Goal: Information Seeking & Learning: Learn about a topic

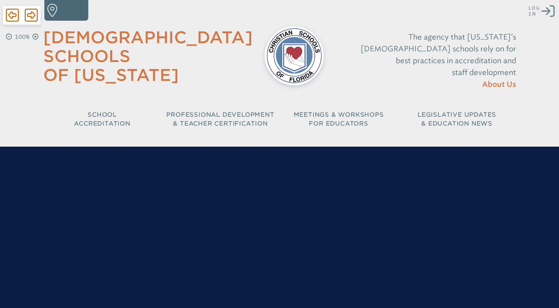
click at [549, 14] on icon "Log in or Create Account" at bounding box center [548, 10] width 13 height 13
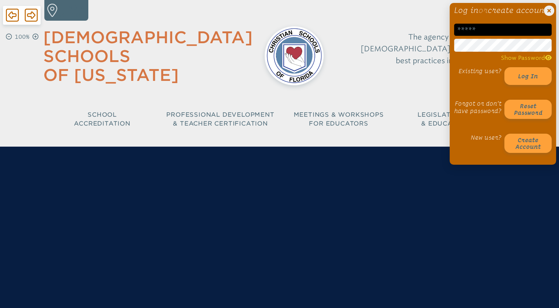
click at [510, 35] on input "email" at bounding box center [503, 30] width 98 height 12
type input "**********"
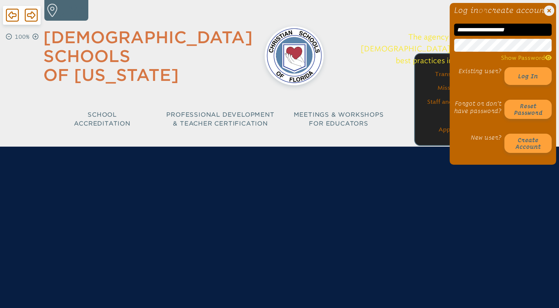
click at [442, 59] on div "**********" at bounding box center [279, 68] width 559 height 136
click at [505, 67] on button "Log in" at bounding box center [528, 76] width 47 height 18
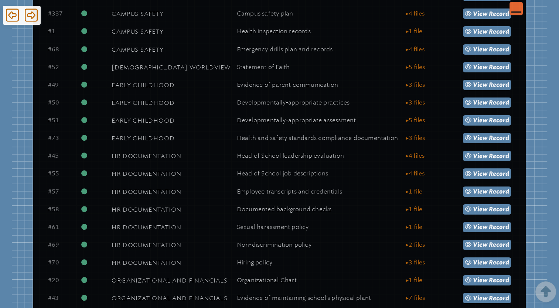
scroll to position [433, 0]
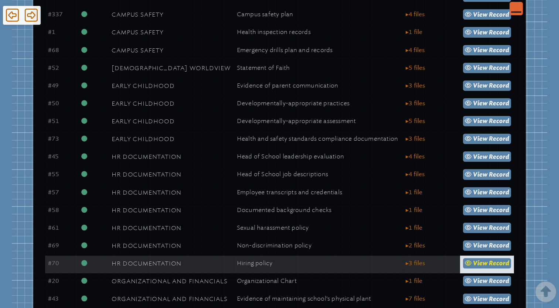
click at [491, 265] on span "Record" at bounding box center [499, 263] width 20 height 7
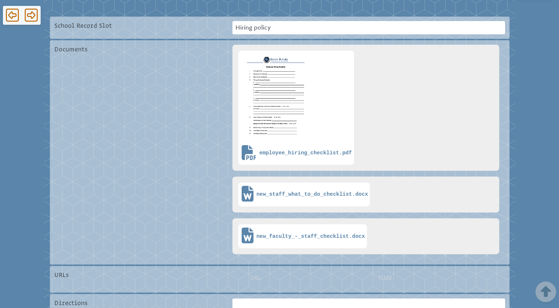
scroll to position [211, 0]
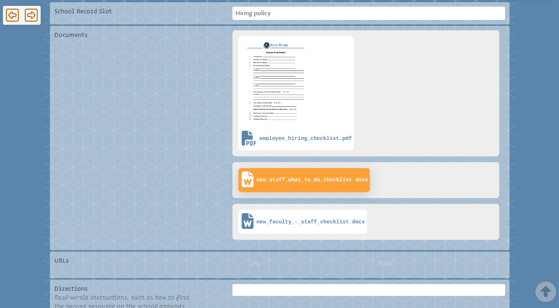
click at [291, 181] on span "new_staff_what_to_do_checklist.docx" at bounding box center [313, 180] width 112 height 6
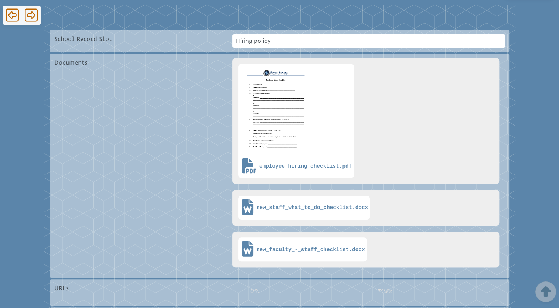
scroll to position [216, 0]
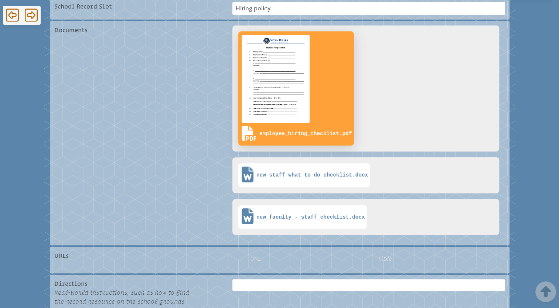
click at [280, 90] on img at bounding box center [275, 78] width 71 height 91
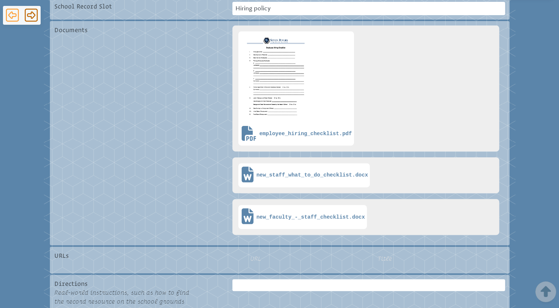
click at [11, 11] on icon at bounding box center [12, 15] width 13 height 15
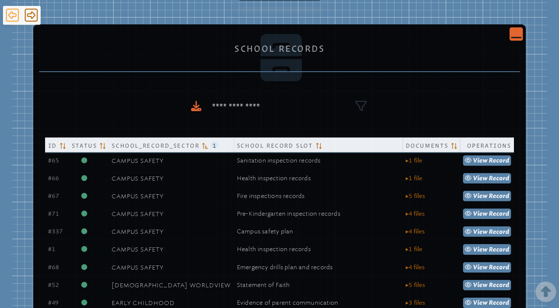
scroll to position [433, 0]
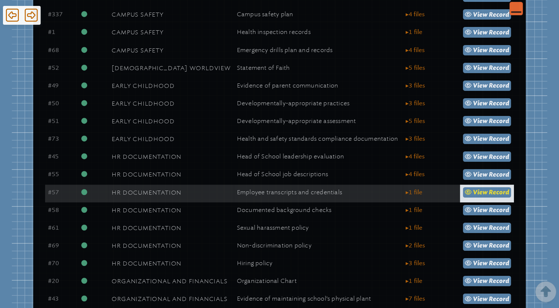
click at [479, 196] on span "view" at bounding box center [480, 192] width 15 height 7
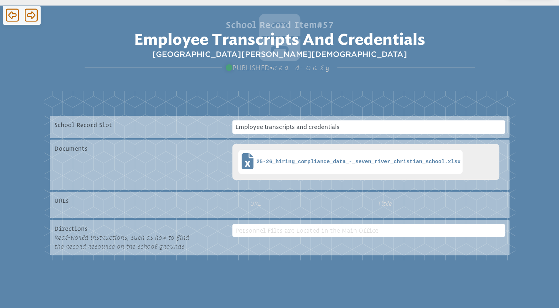
scroll to position [98, 0]
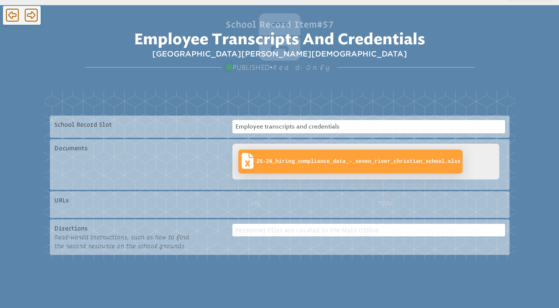
click at [254, 155] on icon at bounding box center [247, 161] width 15 height 19
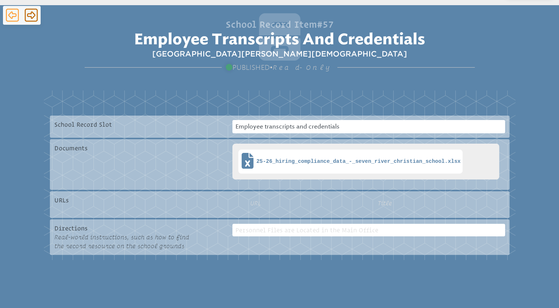
click at [10, 20] on icon at bounding box center [12, 15] width 13 height 15
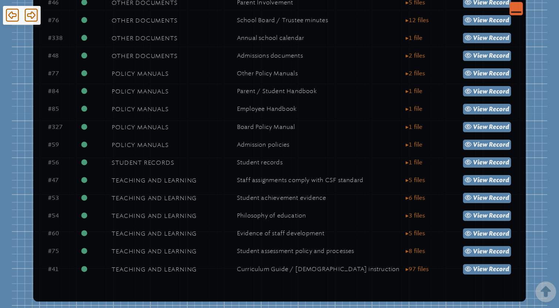
scroll to position [938, 0]
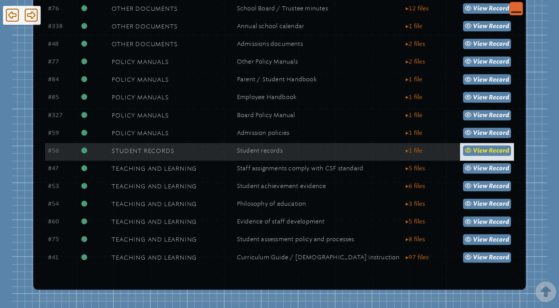
click at [494, 149] on span "Record" at bounding box center [499, 150] width 20 height 7
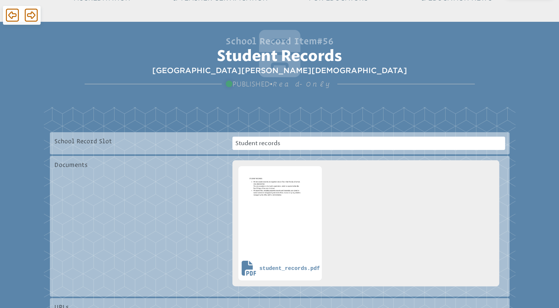
scroll to position [81, 0]
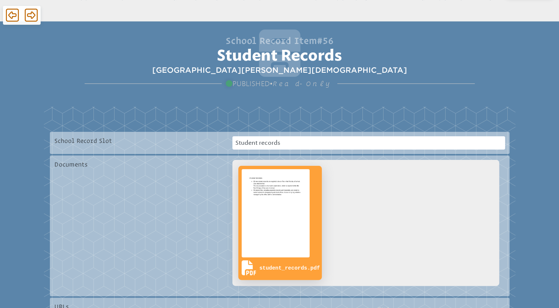
click at [295, 189] on img at bounding box center [275, 213] width 71 height 91
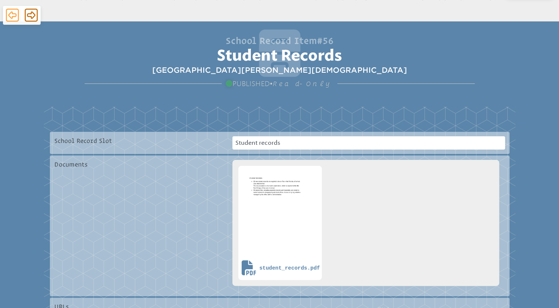
click at [16, 18] on icon at bounding box center [12, 15] width 13 height 15
